Goal: Task Accomplishment & Management: Complete application form

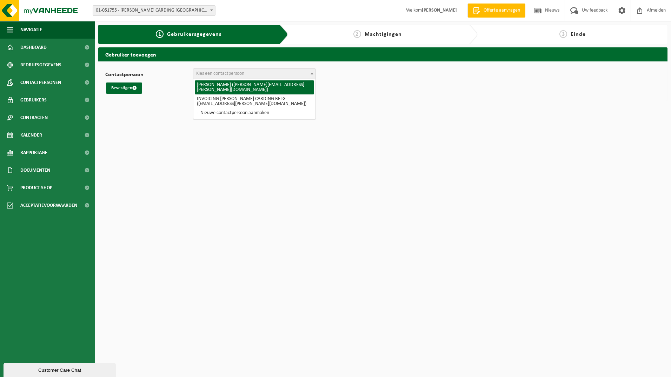
click at [312, 72] on span at bounding box center [311, 73] width 7 height 9
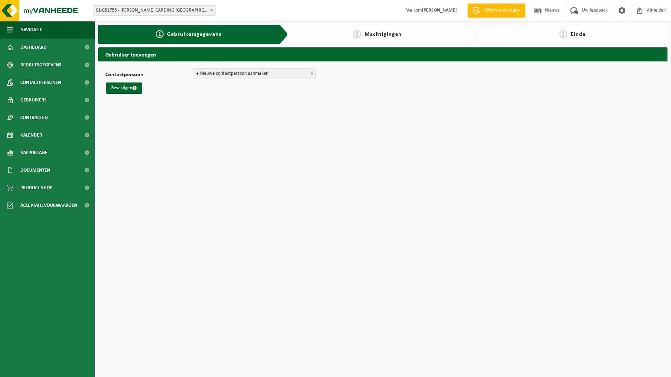
select select "0"
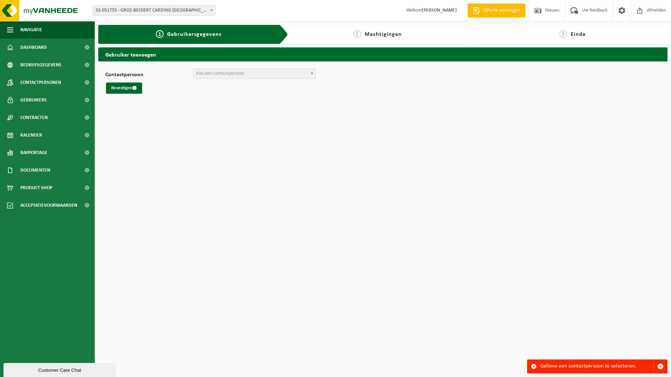
click at [313, 72] on span at bounding box center [311, 73] width 7 height 9
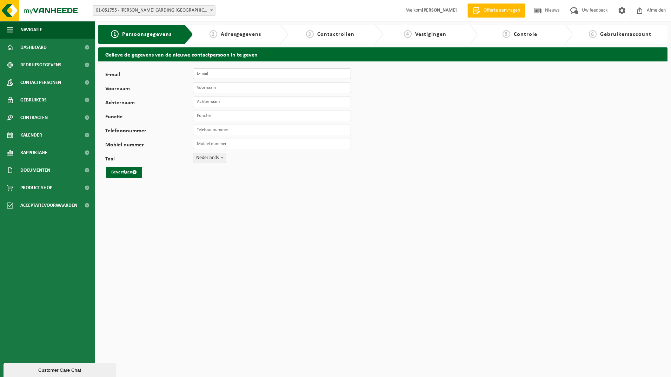
click at [206, 74] on input "E-mail" at bounding box center [272, 73] width 158 height 11
type input "f"
